Goal: Navigation & Orientation: Find specific page/section

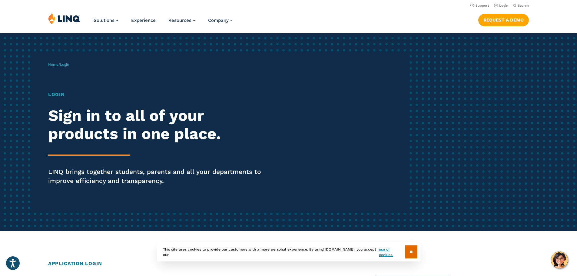
click at [60, 96] on h1 "Login" at bounding box center [159, 94] width 222 height 7
click at [59, 95] on h1 "Login" at bounding box center [159, 94] width 222 height 7
click at [59, 66] on span "Home / Login" at bounding box center [58, 64] width 21 height 4
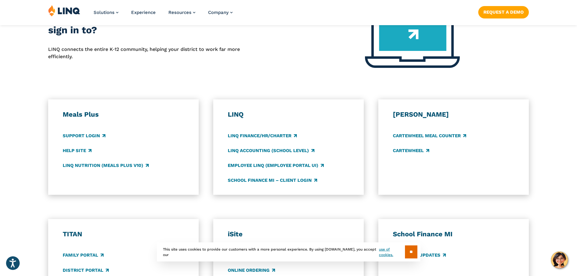
scroll to position [303, 0]
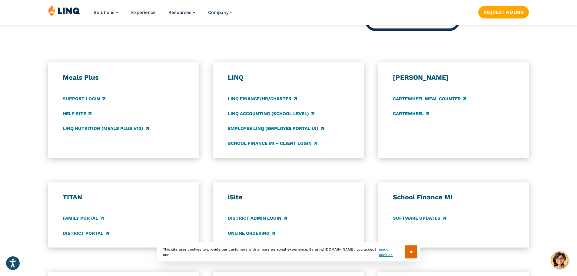
click at [75, 198] on h3 "TITAN" at bounding box center [124, 197] width 122 height 8
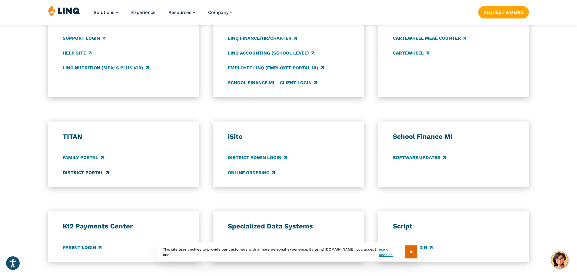
click at [82, 173] on link "District Portal" at bounding box center [86, 172] width 46 height 7
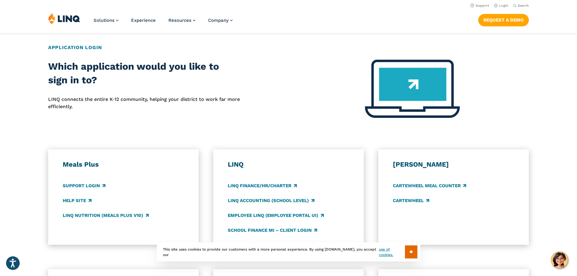
scroll to position [212, 0]
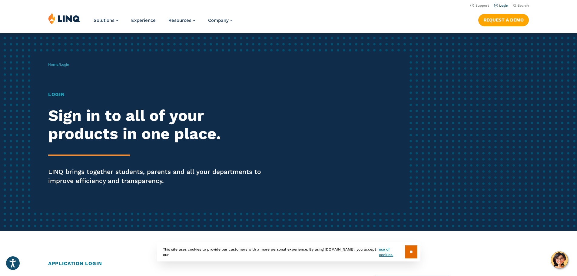
click at [502, 5] on link "Login" at bounding box center [501, 6] width 14 height 4
drag, startPoint x: 35, startPoint y: 56, endPoint x: 0, endPoint y: 56, distance: 34.6
click at [33, 56] on div "Home / Login Login Sign in to all of your products in one place. LINQ brings to…" at bounding box center [288, 132] width 577 height 198
click at [64, 20] on img at bounding box center [64, 19] width 32 height 12
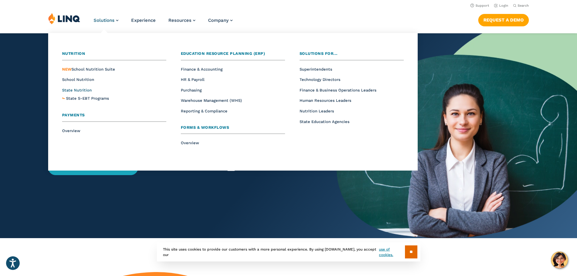
click at [75, 90] on span "State Nutrition" at bounding box center [77, 90] width 30 height 5
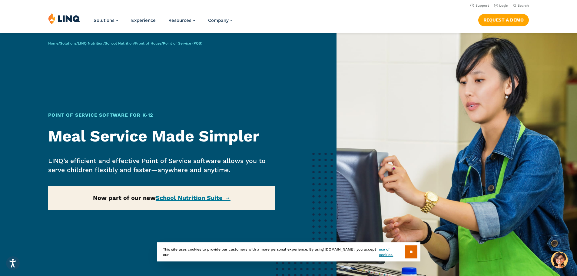
click at [193, 199] on div "Home / Solutions / LINQ Nutrition / School Nutrition / Front of House / Point o…" at bounding box center [168, 171] width 337 height 277
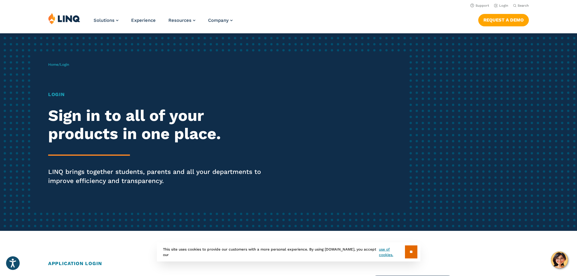
click at [65, 66] on span "Login" at bounding box center [64, 64] width 9 height 4
click at [58, 95] on h1 "Login" at bounding box center [159, 94] width 222 height 7
click at [99, 139] on h2 "Sign in to all of your products in one place." at bounding box center [159, 125] width 222 height 36
click at [94, 148] on div "Login Sign in to all of your products in one place. LINQ brings together studen…" at bounding box center [159, 147] width 222 height 112
click at [410, 254] on input "**" at bounding box center [411, 251] width 12 height 13
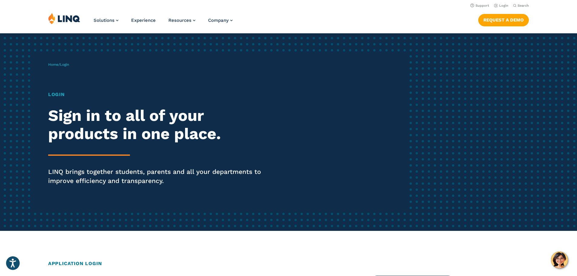
click at [59, 95] on h1 "Login" at bounding box center [159, 94] width 222 height 7
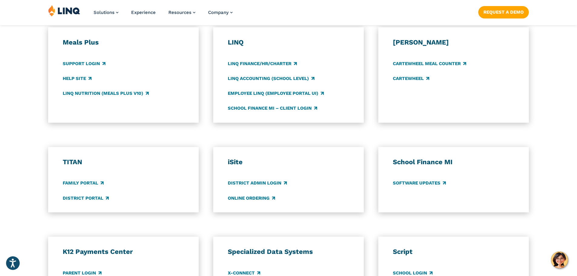
scroll to position [364, 0]
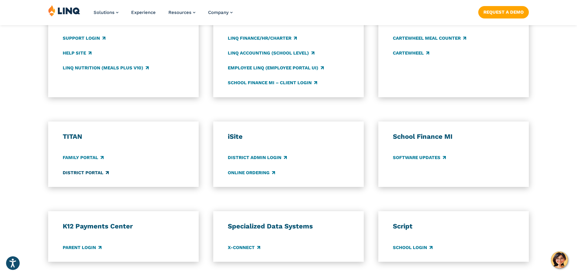
click at [82, 172] on link "District Portal" at bounding box center [86, 172] width 46 height 7
click at [80, 157] on link "Family Portal" at bounding box center [83, 158] width 41 height 7
click at [253, 156] on link "District Admin Login" at bounding box center [257, 158] width 59 height 7
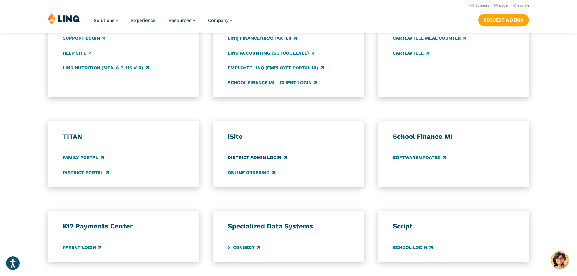
click at [253, 159] on link "District Admin Login" at bounding box center [257, 158] width 59 height 7
click at [235, 171] on link "Online Ordering" at bounding box center [251, 172] width 47 height 7
click at [73, 137] on h3 "TITAN" at bounding box center [124, 136] width 122 height 8
click at [85, 156] on link "Family Portal" at bounding box center [83, 158] width 41 height 7
